Goal: Information Seeking & Learning: Learn about a topic

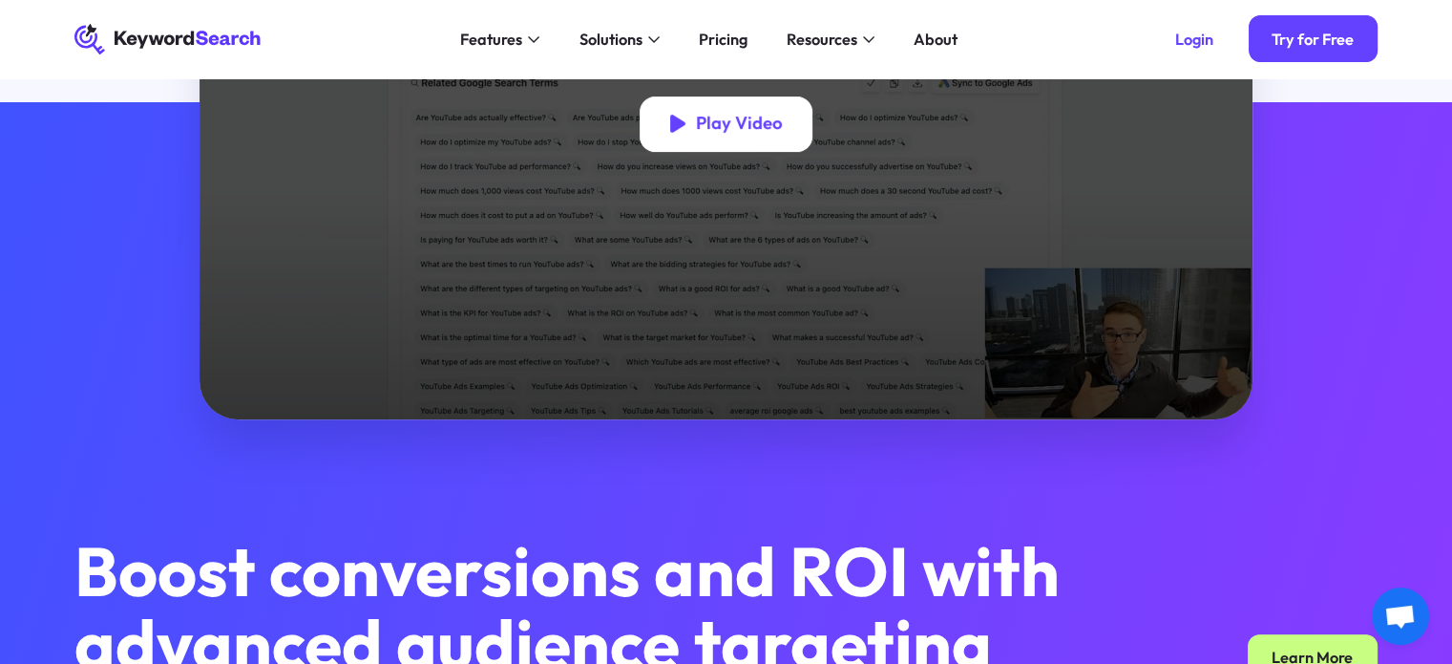
scroll to position [660, 0]
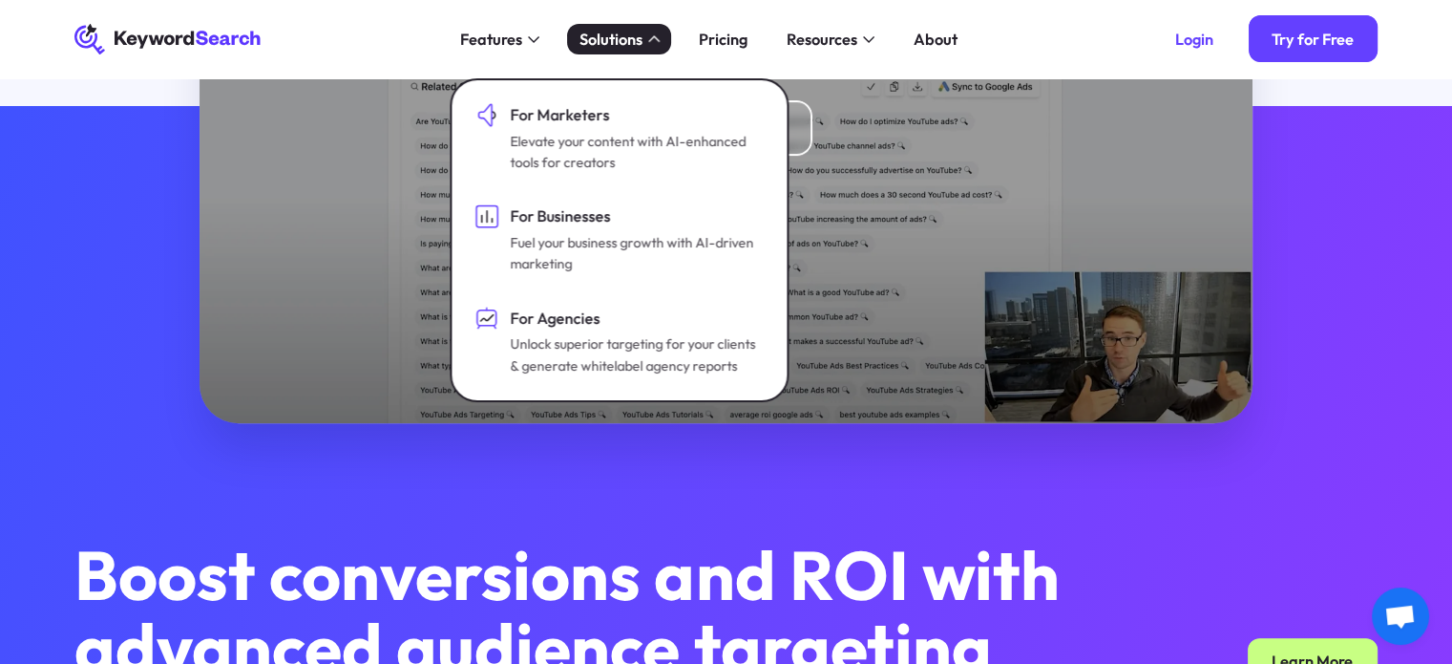
click at [653, 60] on div "Solutions" at bounding box center [619, 39] width 104 height 78
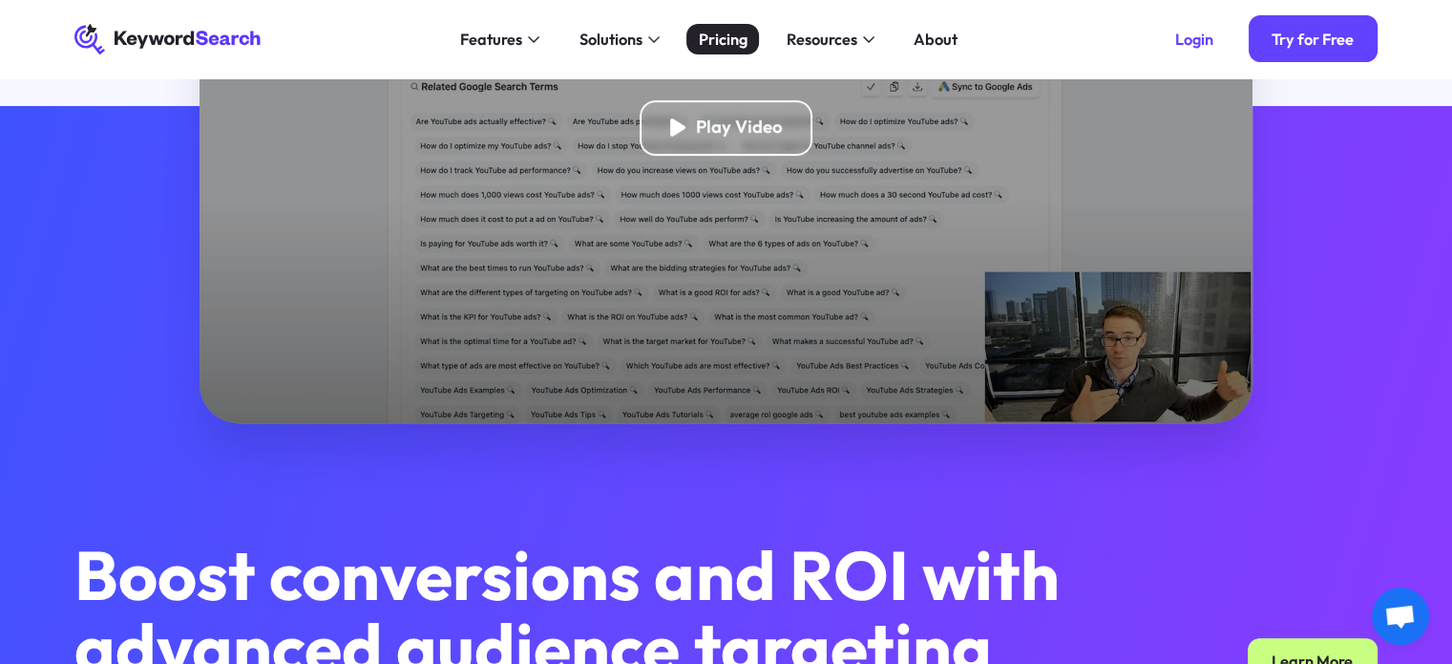
click at [722, 40] on div "Pricing" at bounding box center [723, 40] width 49 height 24
